Goal: Information Seeking & Learning: Learn about a topic

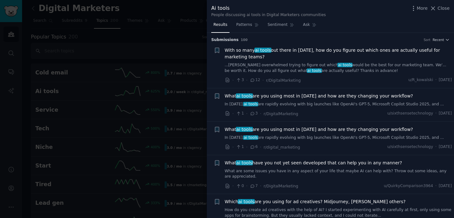
scroll to position [13, 0]
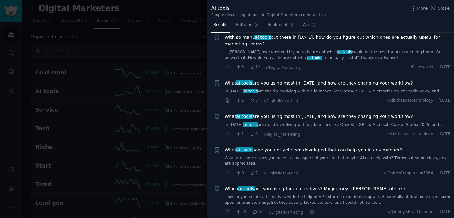
click at [350, 94] on div "What ai tools are you using most in [DATE] and how are they changing your workf…" at bounding box center [338, 92] width 227 height 24
click at [390, 89] on link "In [DATE], ai tools are rapidly evolving with big launches like OpenAI's GPT-5,…" at bounding box center [338, 92] width 227 height 6
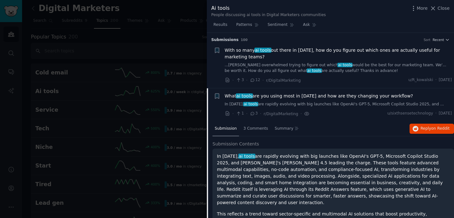
click at [380, 65] on link "...[PERSON_NAME] overwhelmed trying to figure out which ai tools would be the b…" at bounding box center [338, 67] width 227 height 11
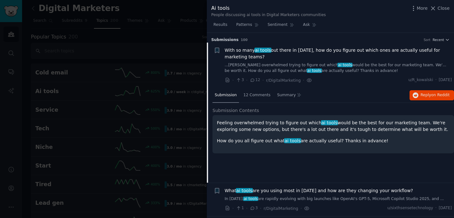
scroll to position [10, 0]
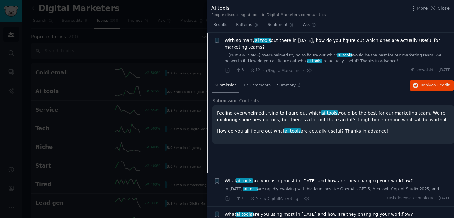
click at [361, 57] on link "...[PERSON_NAME] overwhelmed trying to figure out which ai tools would be the b…" at bounding box center [338, 58] width 227 height 11
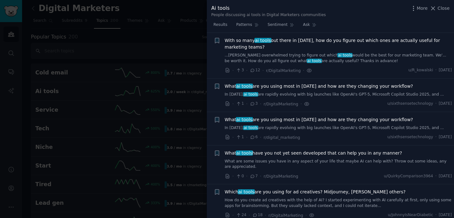
click at [361, 57] on link "...[PERSON_NAME] overwhelmed trying to figure out which ai tools would be the b…" at bounding box center [338, 58] width 227 height 11
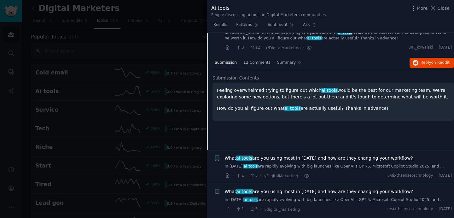
scroll to position [25, 0]
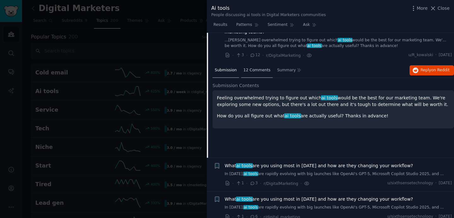
click at [258, 71] on span "12 Comments" at bounding box center [256, 70] width 27 height 6
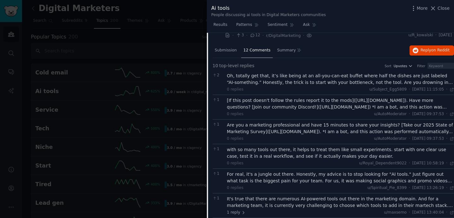
scroll to position [47, 0]
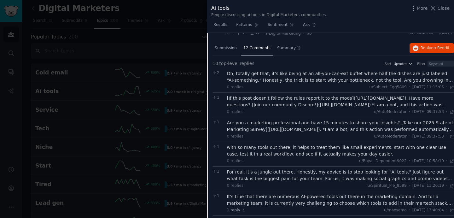
click at [338, 81] on div "Oh, totally get that, it’s like being at an all-you-can-eat buffet where half t…" at bounding box center [340, 76] width 227 height 13
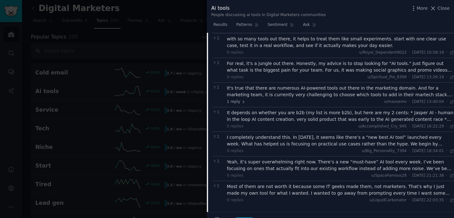
scroll to position [192, 0]
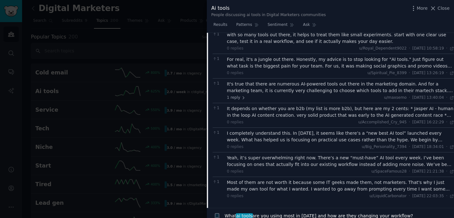
click at [294, 56] on div "For real, it's a jungle out there. Honestly, my advice is to stop looking for "…" at bounding box center [340, 62] width 227 height 13
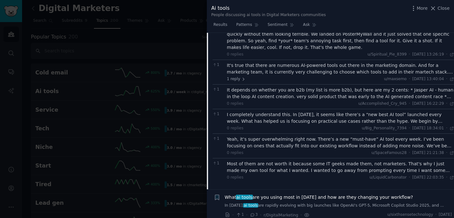
scroll to position [234, 0]
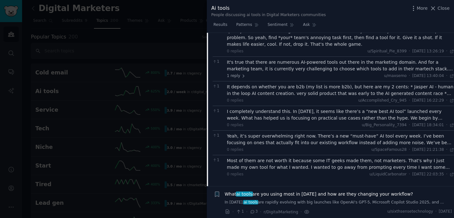
click at [299, 86] on div "It depends on whether you are b2b (my list is more b2b), but here are my 2 cent…" at bounding box center [340, 89] width 227 height 13
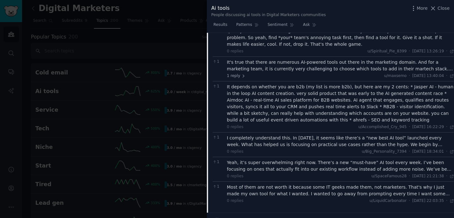
click at [340, 138] on div "I completely understand this. In [DATE], it seems like there’s a “new best AI t…" at bounding box center [340, 140] width 227 height 13
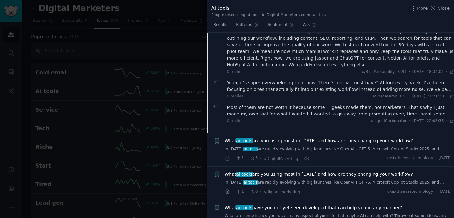
scroll to position [349, 0]
